Goal: Entertainment & Leisure: Consume media (video, audio)

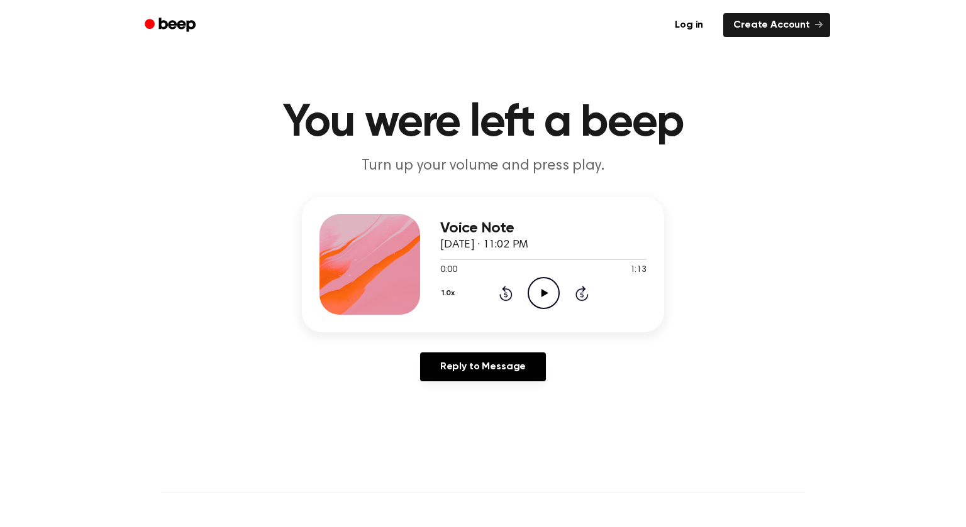
click at [543, 295] on icon at bounding box center [544, 293] width 7 height 8
click at [543, 295] on icon "Pause Audio" at bounding box center [543, 293] width 32 height 32
click at [537, 298] on icon "Play Audio" at bounding box center [543, 293] width 32 height 32
click at [539, 297] on icon "Pause Audio" at bounding box center [543, 293] width 32 height 32
drag, startPoint x: 444, startPoint y: 264, endPoint x: 439, endPoint y: 274, distance: 11.0
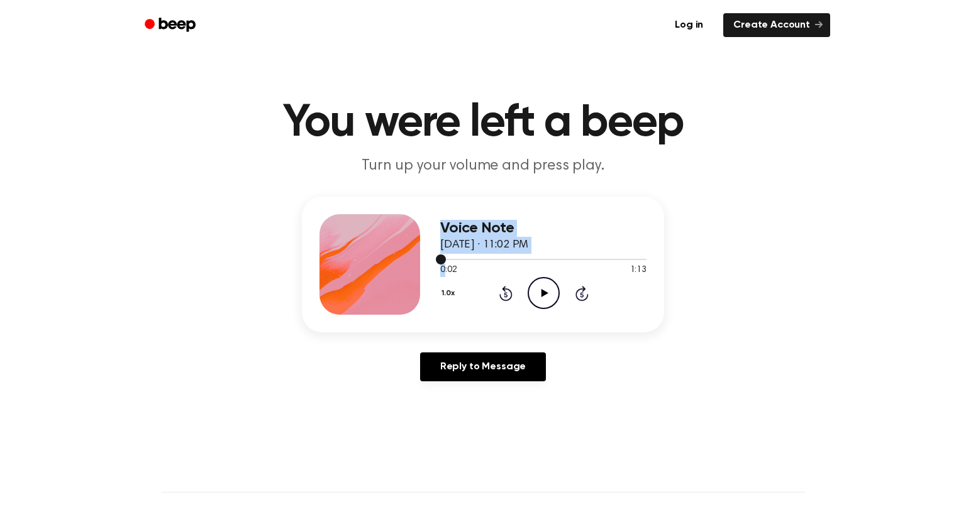
click at [426, 255] on div "Voice Note [DATE] · 11:02 PM 0:02 1:13 Your browser does not support the [objec…" at bounding box center [483, 265] width 362 height 136
click at [504, 294] on icon "Rewind 5 seconds" at bounding box center [506, 293] width 14 height 16
